Goal: Task Accomplishment & Management: Use online tool/utility

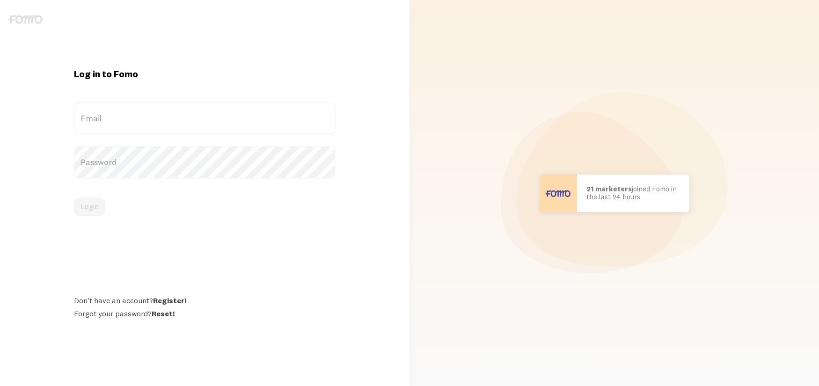
click at [170, 123] on label "Email" at bounding box center [205, 118] width 262 height 33
click at [170, 123] on input "Email" at bounding box center [205, 118] width 262 height 33
click at [209, 122] on label "Email" at bounding box center [205, 118] width 262 height 33
click at [209, 122] on input "Email" at bounding box center [205, 118] width 262 height 33
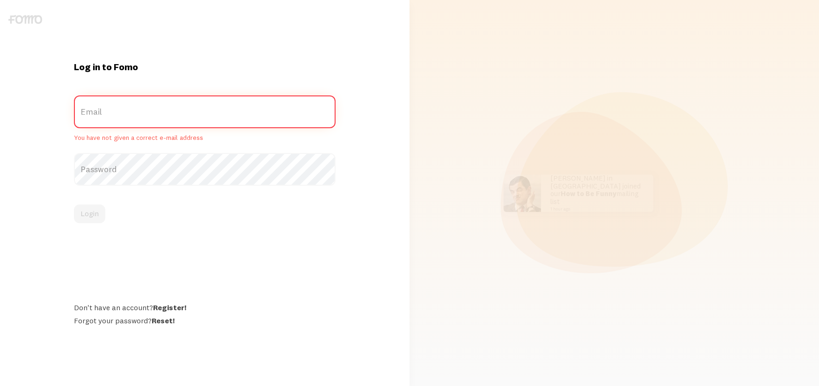
type input "[EMAIL_ADDRESS][DOMAIN_NAME]"
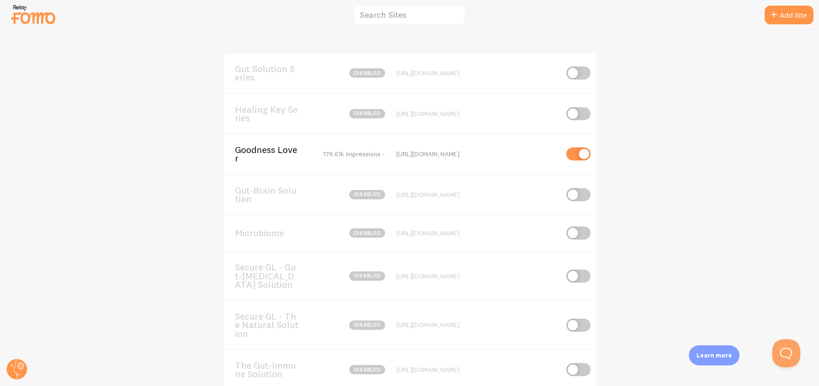
scroll to position [88, 0]
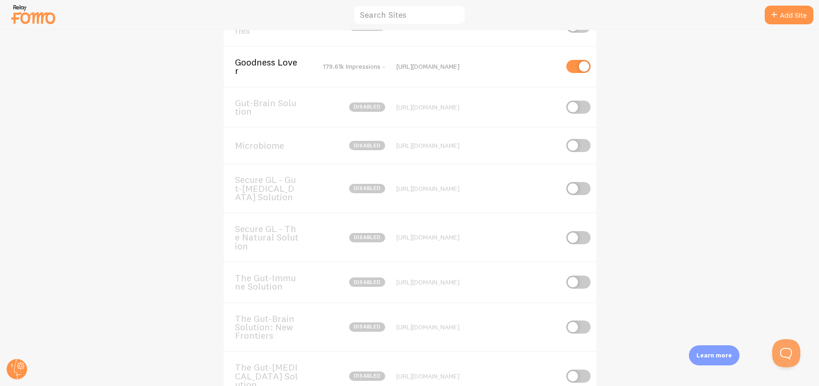
click at [266, 373] on span "The Gut-[MEDICAL_DATA] Solution" at bounding box center [272, 376] width 75 height 26
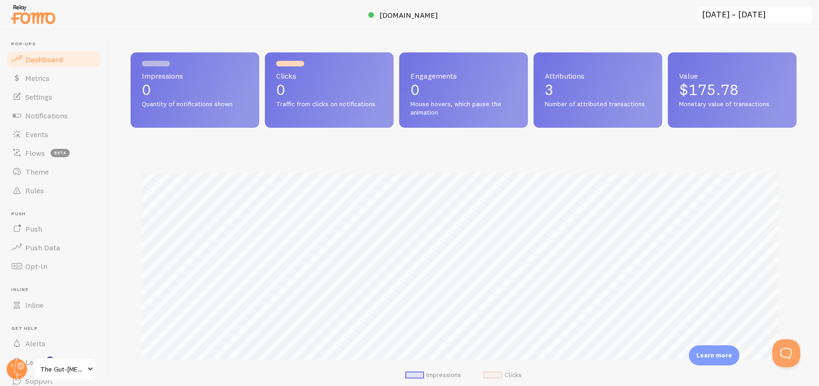
scroll to position [246, 659]
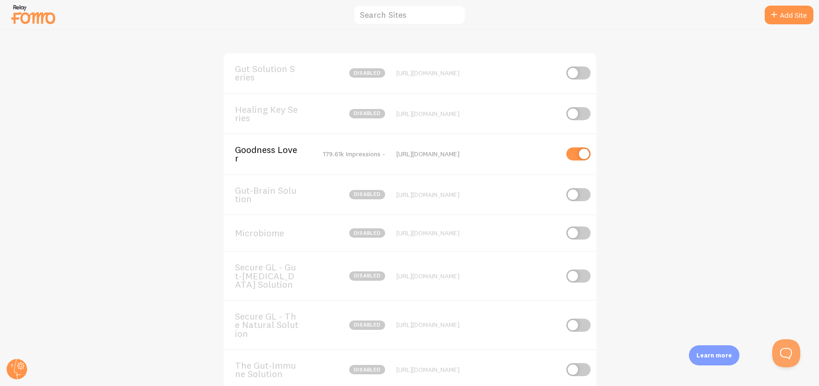
click at [297, 236] on span "Microbiome" at bounding box center [272, 233] width 75 height 8
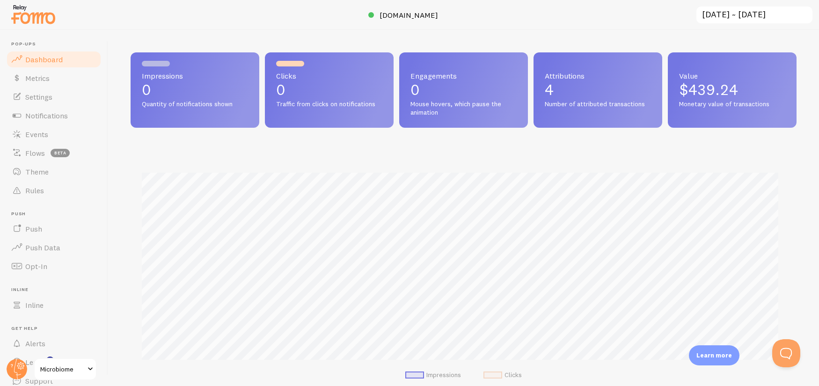
scroll to position [246, 659]
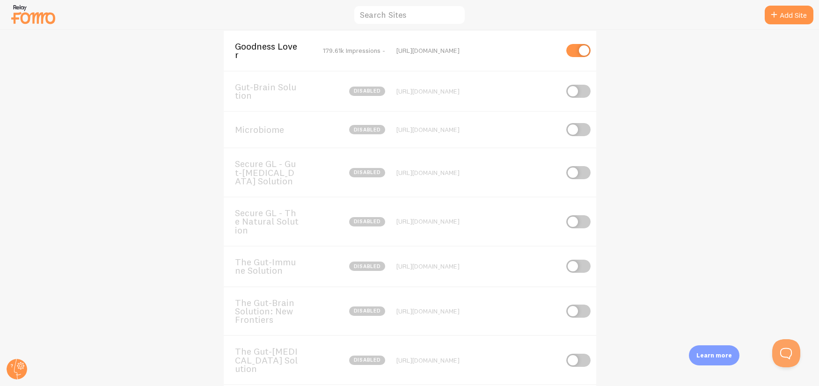
scroll to position [66, 0]
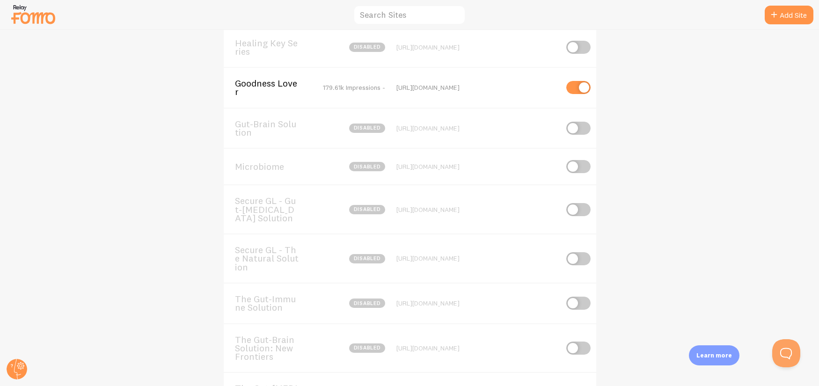
click at [301, 213] on span "Secure GL - Gut-[MEDICAL_DATA] Solution" at bounding box center [272, 210] width 75 height 26
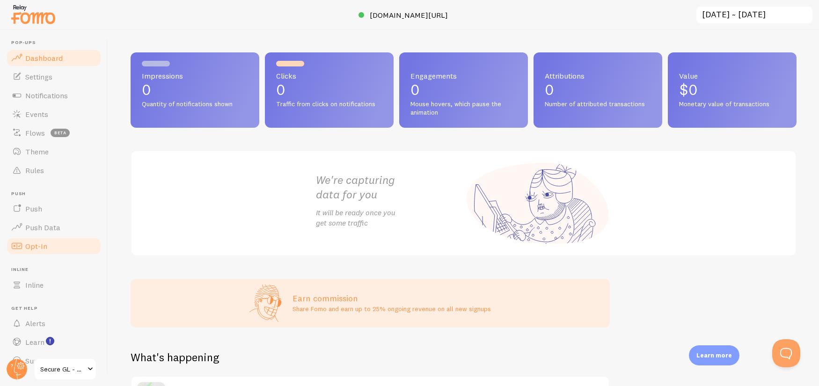
scroll to position [2, 0]
click at [55, 112] on link "Events" at bounding box center [54, 113] width 96 height 19
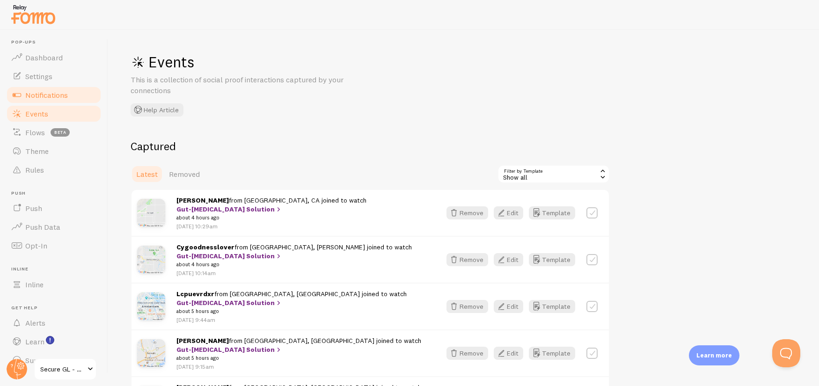
click at [61, 96] on span "Notifications" at bounding box center [46, 94] width 43 height 9
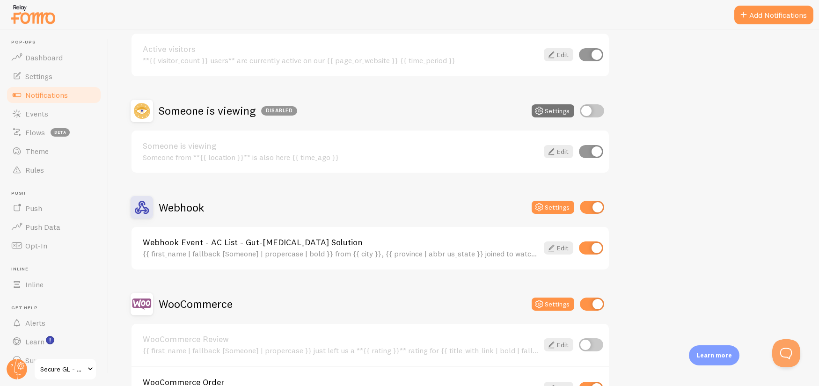
scroll to position [195, 0]
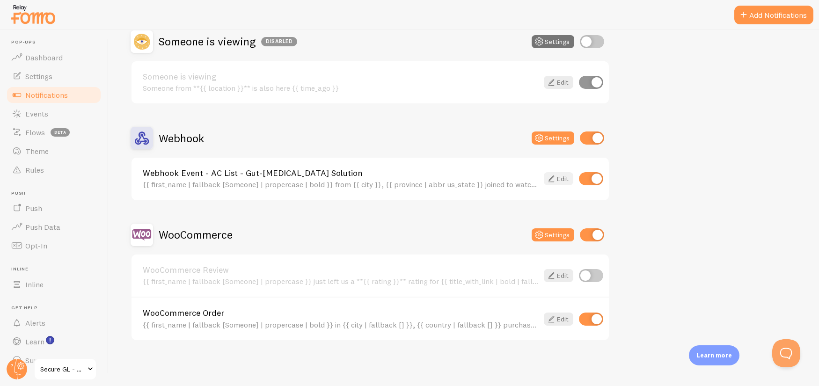
click at [557, 182] on link "Edit" at bounding box center [558, 178] width 29 height 13
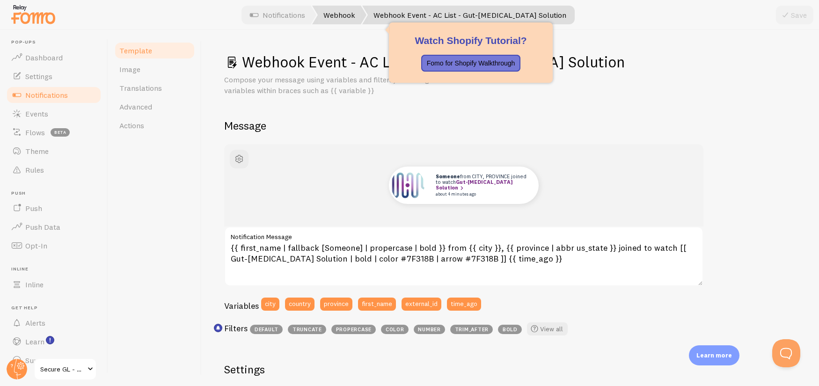
click at [342, 16] on link "Webhook" at bounding box center [339, 15] width 54 height 19
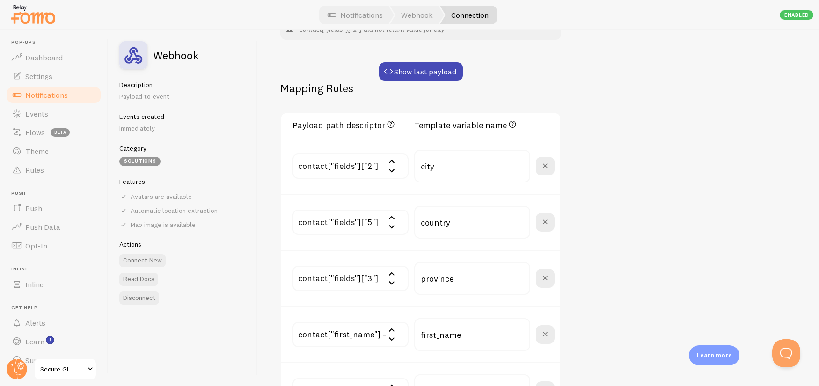
scroll to position [283, 0]
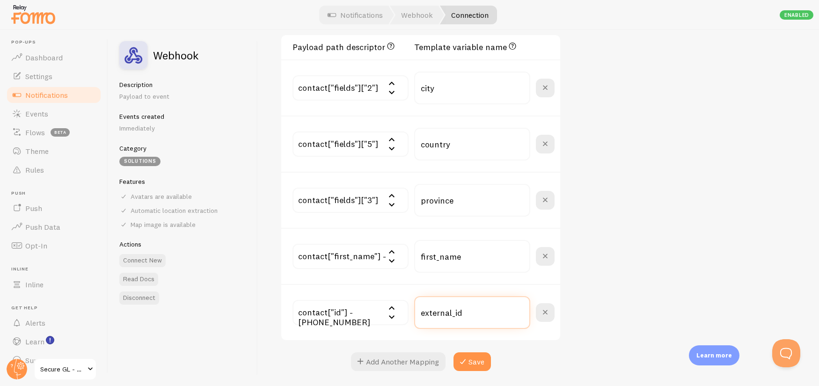
click at [446, 316] on input "external_id" at bounding box center [472, 312] width 116 height 33
click at [442, 254] on input "first_name" at bounding box center [472, 256] width 116 height 33
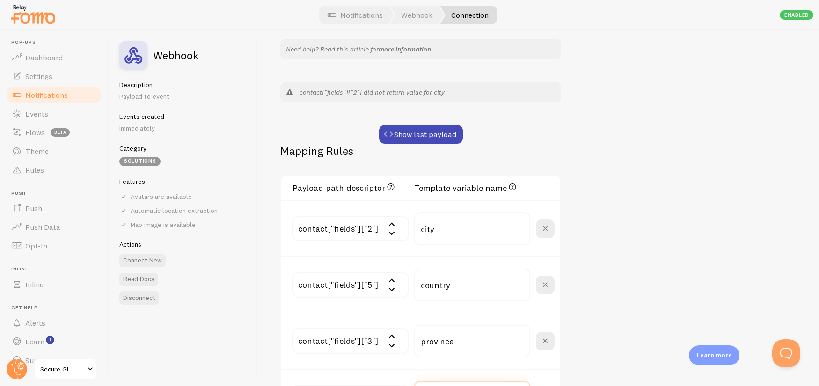
scroll to position [312, 0]
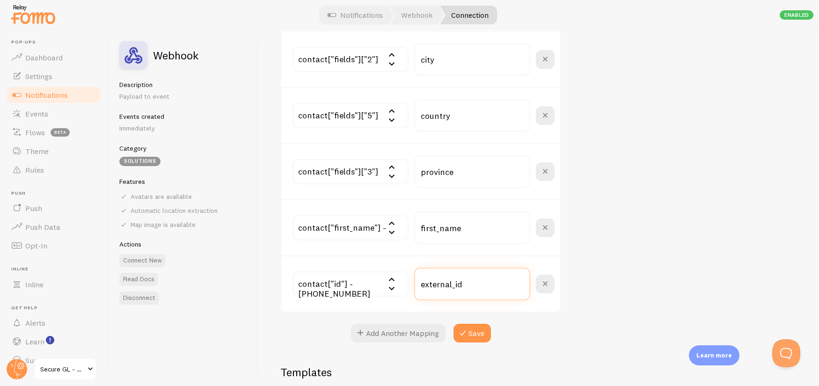
click at [450, 286] on input "external_id" at bounding box center [472, 284] width 116 height 33
click at [450, 285] on input "external_id" at bounding box center [472, 284] width 116 height 33
click at [436, 237] on input "first_name" at bounding box center [472, 228] width 116 height 33
click at [446, 169] on input "province" at bounding box center [472, 171] width 116 height 33
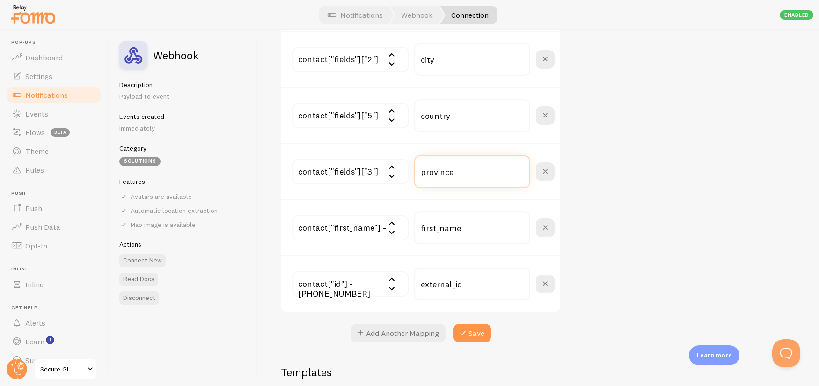
click at [446, 169] on input "province" at bounding box center [472, 171] width 116 height 33
click at [430, 115] on input "country" at bounding box center [472, 115] width 116 height 33
click at [431, 62] on input "city" at bounding box center [472, 59] width 116 height 33
